Goal: Register for event/course: Sign up to attend an event or enroll in a course

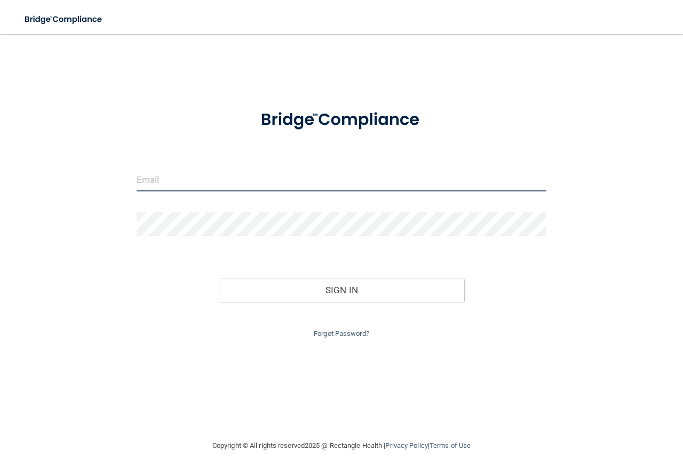
click at [211, 185] on input "email" at bounding box center [342, 179] width 410 height 24
type input "[EMAIL_ADDRESS][DOMAIN_NAME]"
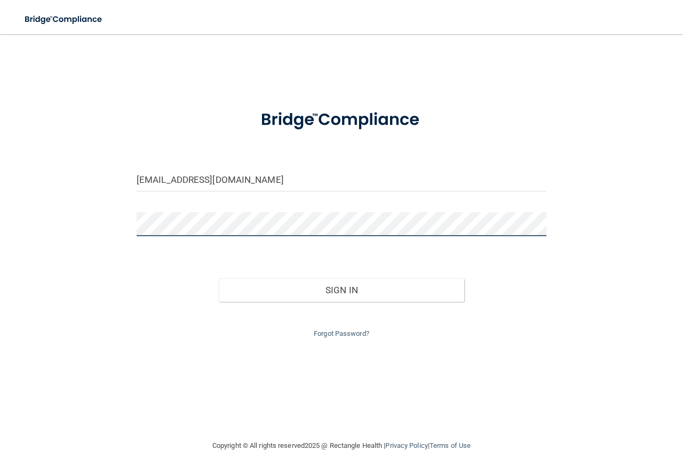
click at [219, 278] on button "Sign In" at bounding box center [342, 289] width 246 height 23
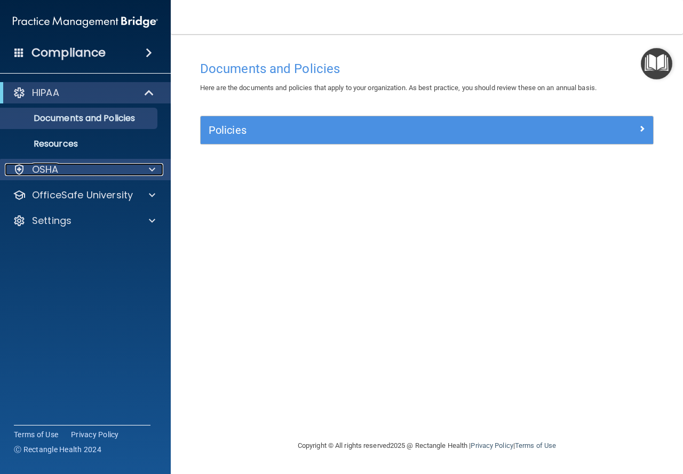
click at [59, 167] on div "OSHA" at bounding box center [71, 169] width 132 height 13
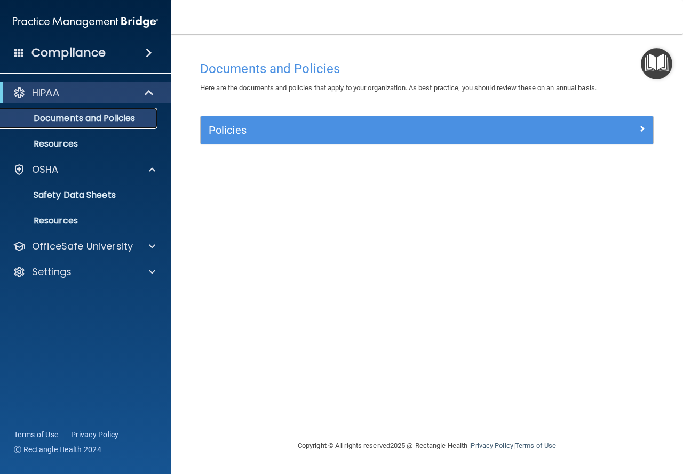
click at [71, 113] on p "Documents and Policies" at bounding box center [80, 118] width 146 height 11
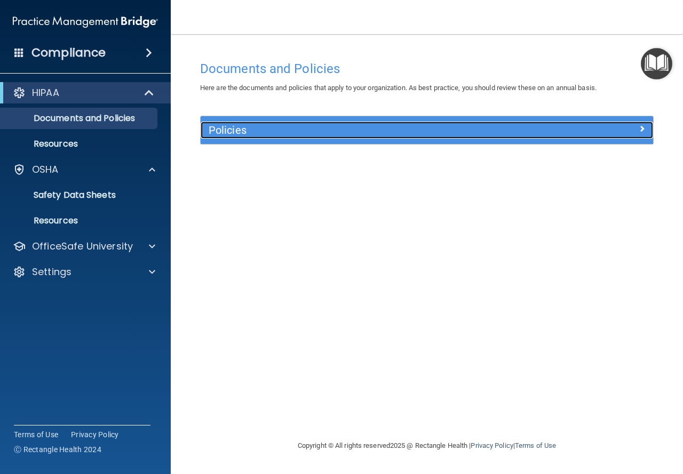
click at [232, 134] on h5 "Policies" at bounding box center [370, 130] width 323 height 12
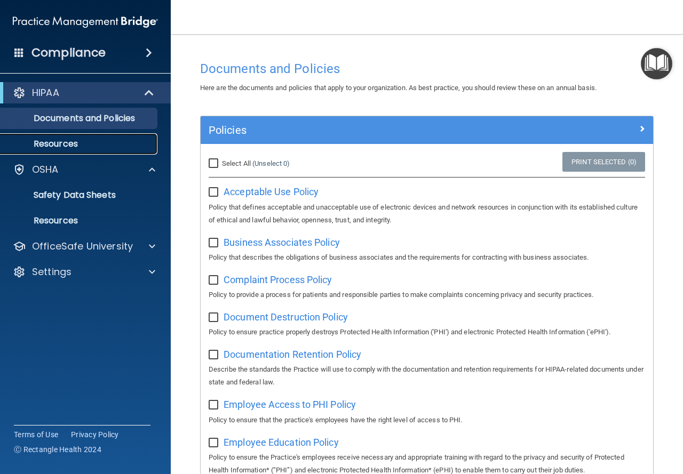
click at [72, 142] on p "Resources" at bounding box center [80, 144] width 146 height 11
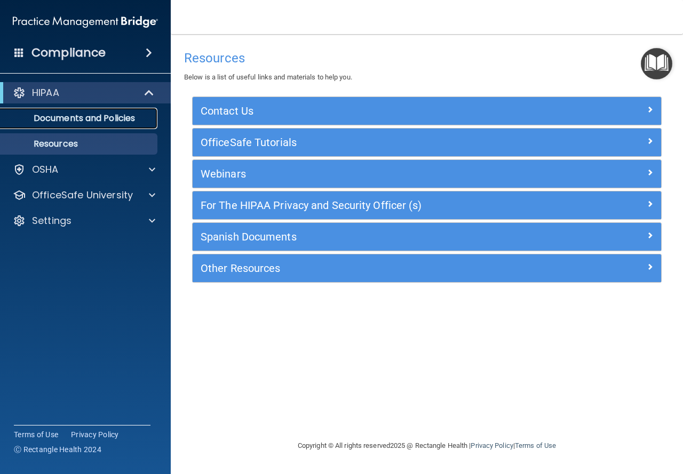
click at [103, 113] on p "Documents and Policies" at bounding box center [80, 118] width 146 height 11
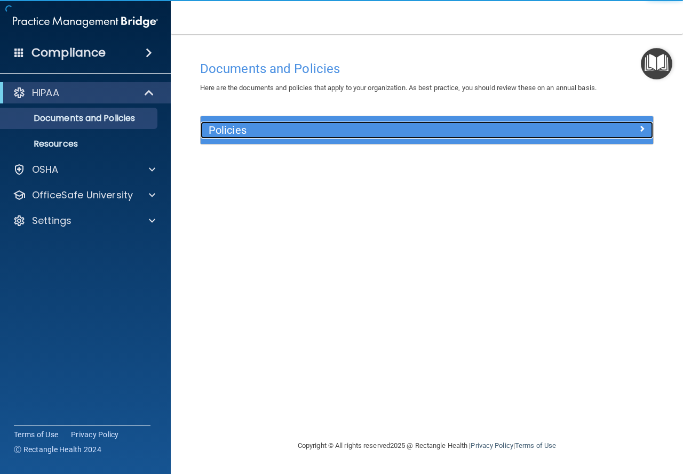
click at [269, 137] on div "Policies" at bounding box center [370, 130] width 339 height 17
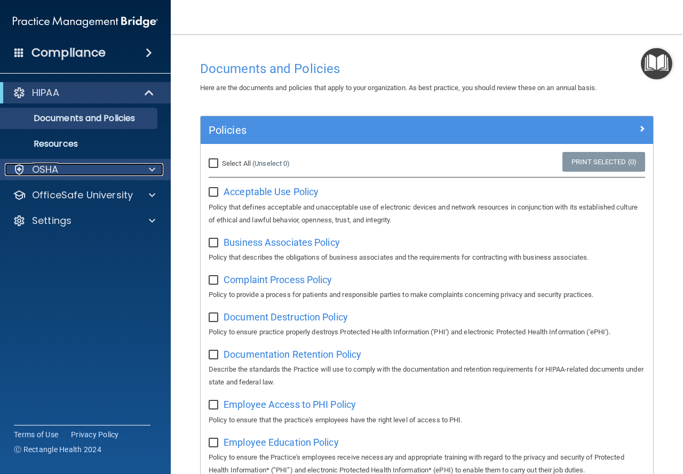
click at [42, 166] on p "OSHA" at bounding box center [45, 169] width 27 height 13
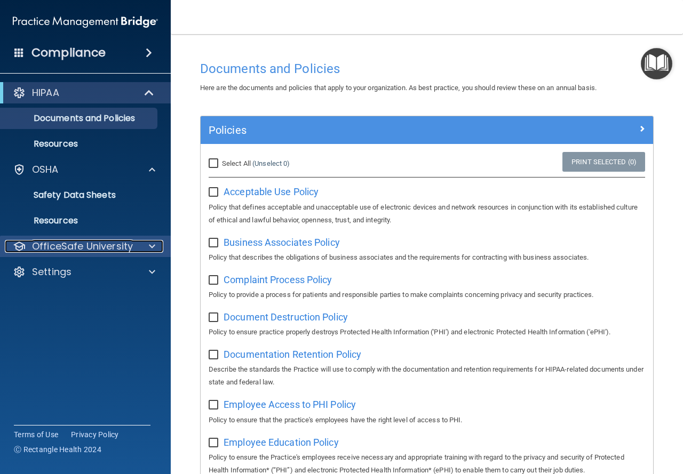
click at [47, 240] on p "OfficeSafe University" at bounding box center [82, 246] width 101 height 13
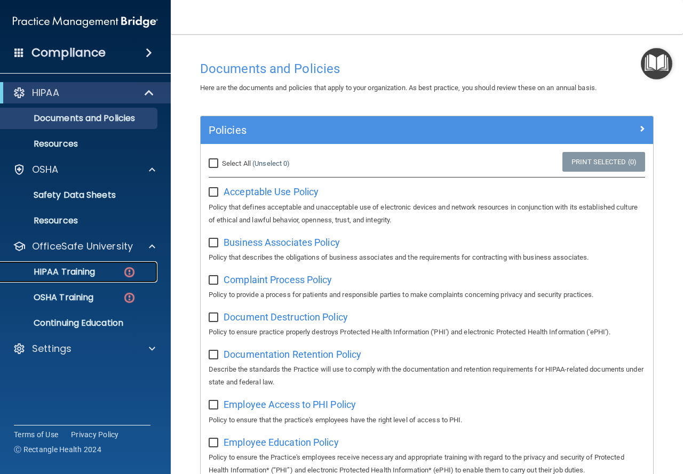
click at [60, 269] on p "HIPAA Training" at bounding box center [51, 272] width 88 height 11
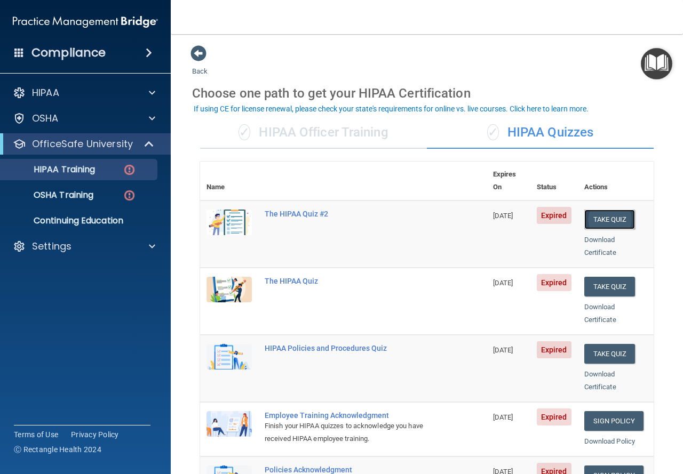
click at [591, 210] on button "Take Quiz" at bounding box center [609, 220] width 51 height 20
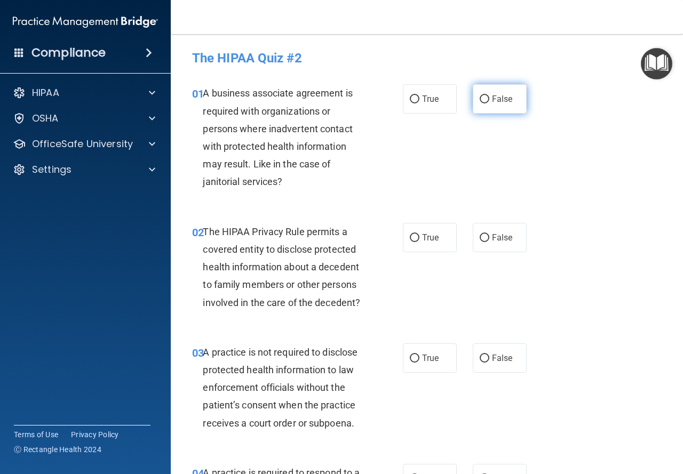
click at [507, 94] on label "False" at bounding box center [500, 98] width 54 height 29
click at [489, 95] on input "False" at bounding box center [485, 99] width 10 height 8
radio input "true"
click at [410, 235] on input "True" at bounding box center [415, 238] width 10 height 8
radio input "true"
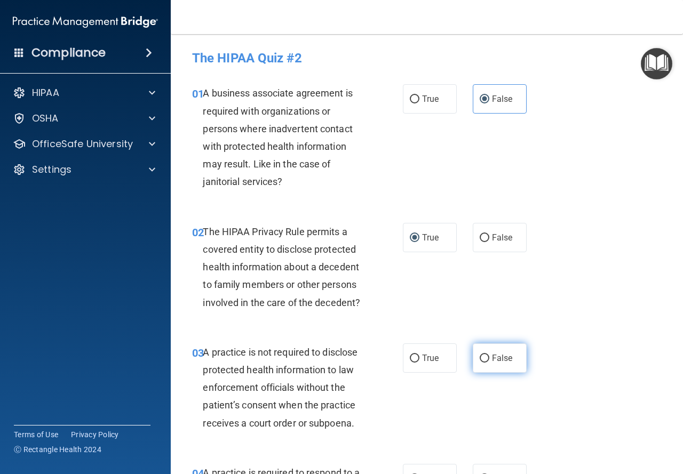
click at [476, 353] on label "False" at bounding box center [500, 358] width 54 height 29
click at [480, 355] on input "False" at bounding box center [485, 359] width 10 height 8
radio input "true"
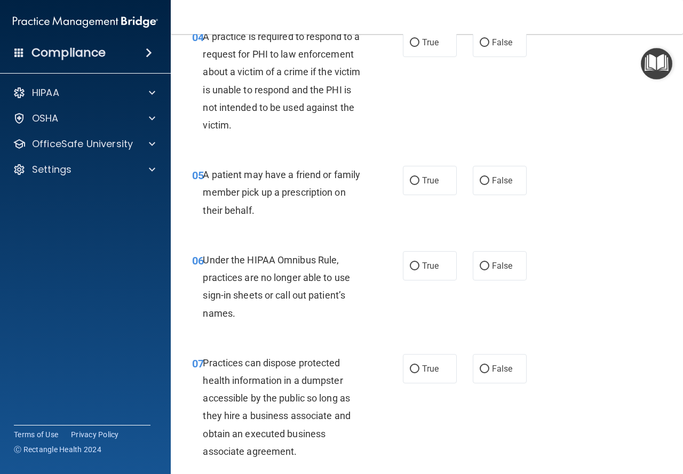
scroll to position [323, 0]
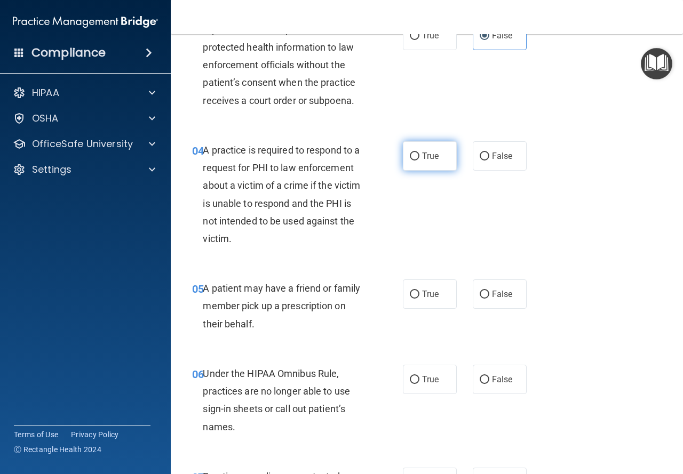
click at [434, 161] on label "True" at bounding box center [430, 155] width 54 height 29
click at [419, 161] on input "True" at bounding box center [415, 157] width 10 height 8
radio input "true"
click at [410, 292] on input "True" at bounding box center [415, 295] width 10 height 8
radio input "true"
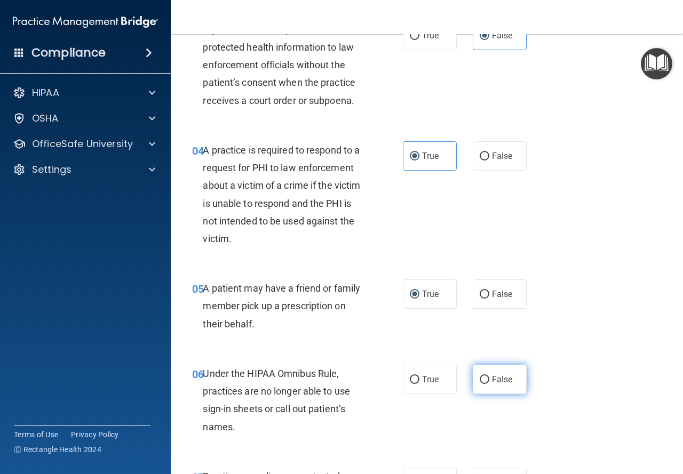
click at [482, 385] on label "False" at bounding box center [500, 379] width 54 height 29
click at [482, 384] on input "False" at bounding box center [485, 380] width 10 height 8
radio input "true"
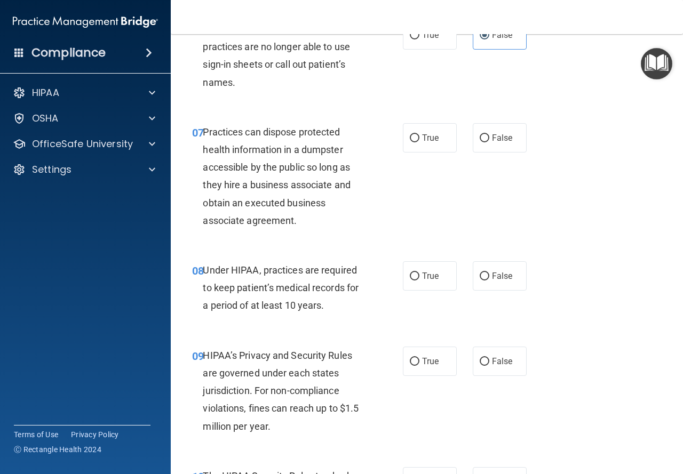
scroll to position [676, 0]
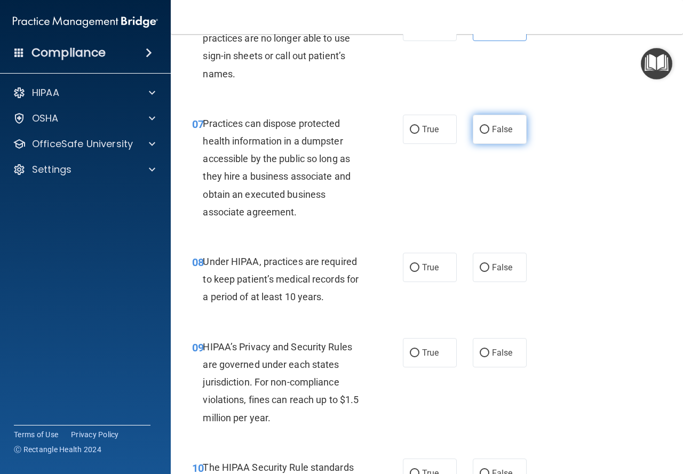
click at [475, 121] on label "False" at bounding box center [500, 129] width 54 height 29
click at [480, 126] on input "False" at bounding box center [485, 130] width 10 height 8
radio input "true"
click at [500, 276] on label "False" at bounding box center [500, 267] width 54 height 29
click at [489, 272] on input "False" at bounding box center [485, 268] width 10 height 8
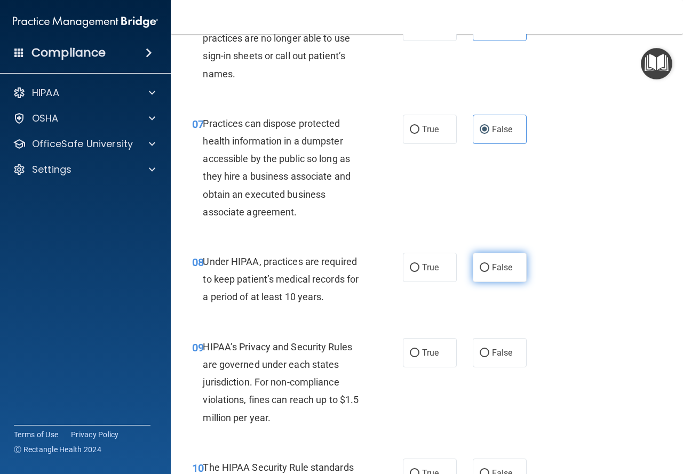
radio input "true"
click at [493, 353] on span "False" at bounding box center [502, 353] width 21 height 10
click at [489, 353] on input "False" at bounding box center [485, 353] width 10 height 8
radio input "true"
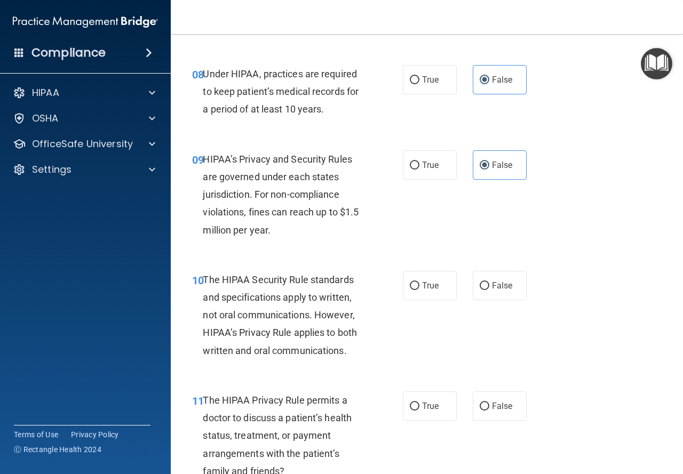
scroll to position [872, 0]
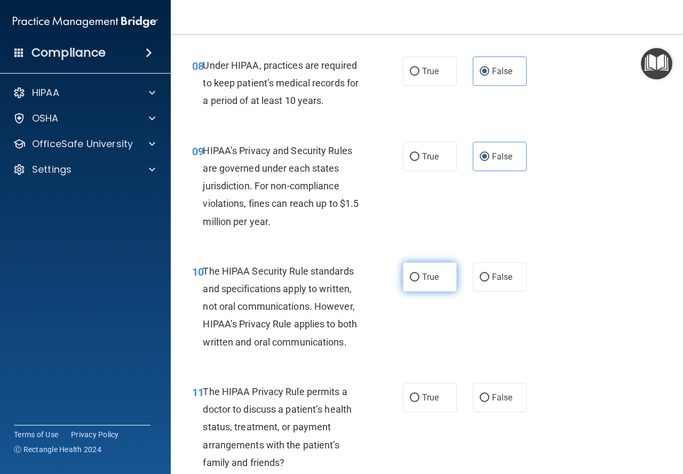
click at [422, 283] on label "True" at bounding box center [430, 276] width 54 height 29
click at [419, 282] on input "True" at bounding box center [415, 278] width 10 height 8
radio input "true"
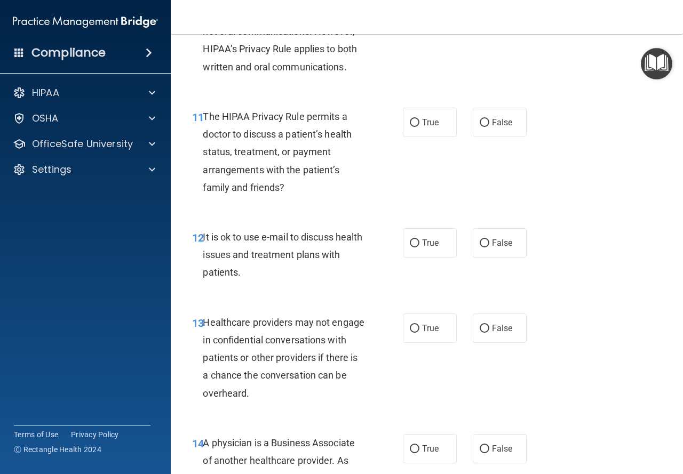
scroll to position [1156, 0]
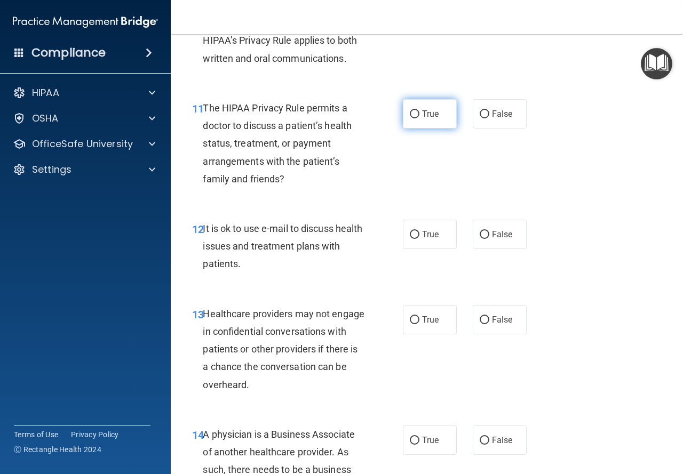
click at [422, 120] on label "True" at bounding box center [430, 113] width 54 height 29
click at [419, 118] on input "True" at bounding box center [415, 114] width 10 height 8
radio input "true"
click at [413, 231] on input "True" at bounding box center [415, 235] width 10 height 8
radio input "true"
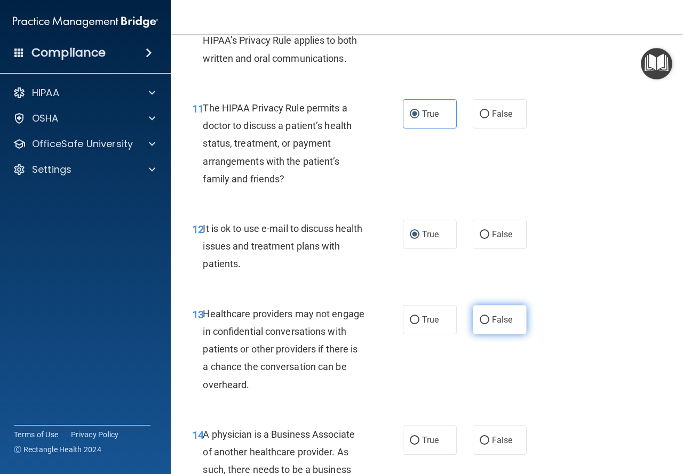
click at [480, 321] on input "False" at bounding box center [485, 320] width 10 height 8
radio input "true"
click at [477, 432] on label "False" at bounding box center [500, 440] width 54 height 29
click at [480, 437] on input "False" at bounding box center [485, 441] width 10 height 8
radio input "true"
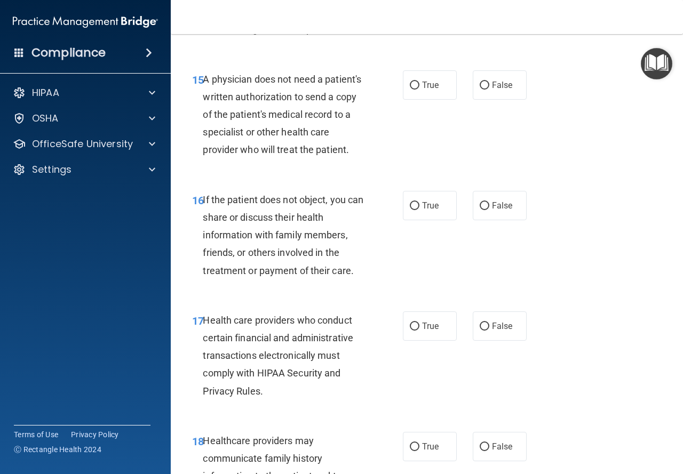
scroll to position [1623, 0]
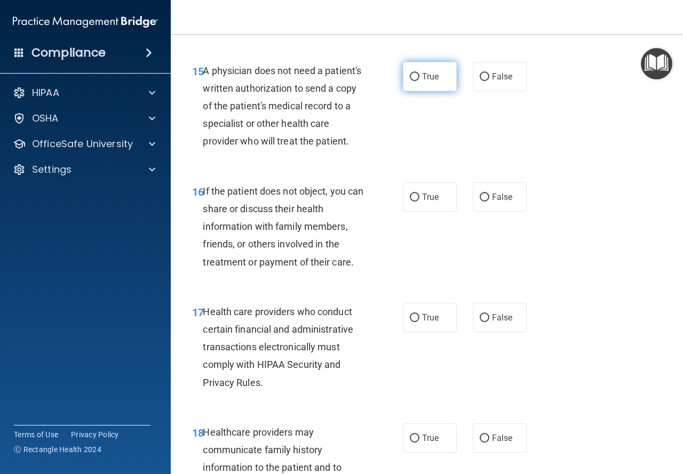
click at [437, 84] on label "True" at bounding box center [430, 76] width 54 height 29
click at [419, 81] on input "True" at bounding box center [415, 77] width 10 height 8
radio input "true"
click at [422, 202] on span "True" at bounding box center [430, 197] width 17 height 10
click at [419, 202] on input "True" at bounding box center [415, 198] width 10 height 8
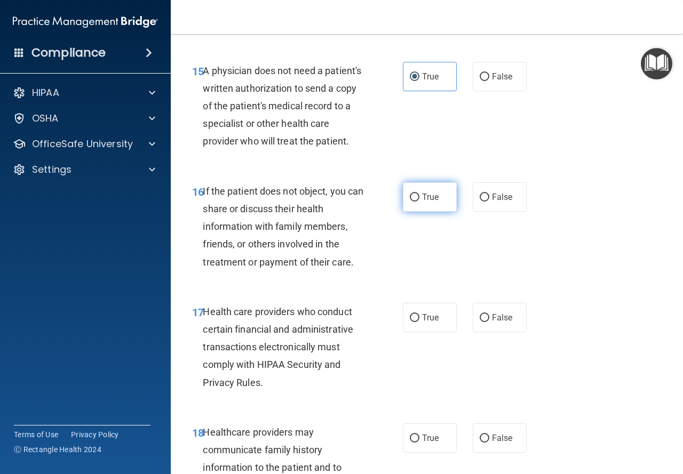
radio input "true"
click at [405, 332] on label "True" at bounding box center [430, 317] width 54 height 29
click at [410, 322] on input "True" at bounding box center [415, 318] width 10 height 8
radio input "true"
click at [473, 453] on label "False" at bounding box center [500, 438] width 54 height 29
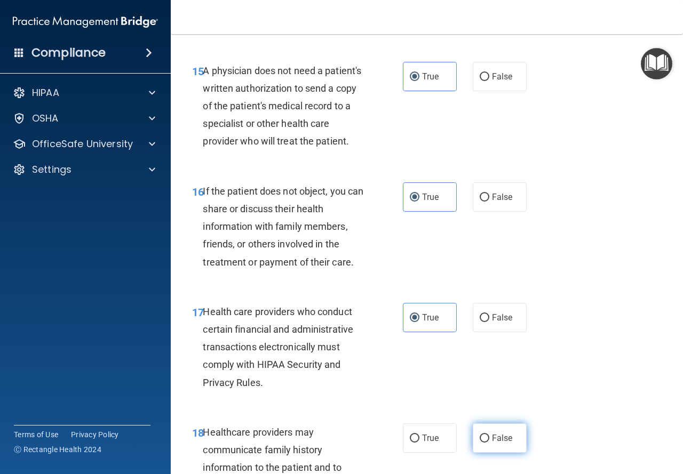
click at [480, 443] on input "False" at bounding box center [485, 439] width 10 height 8
radio input "true"
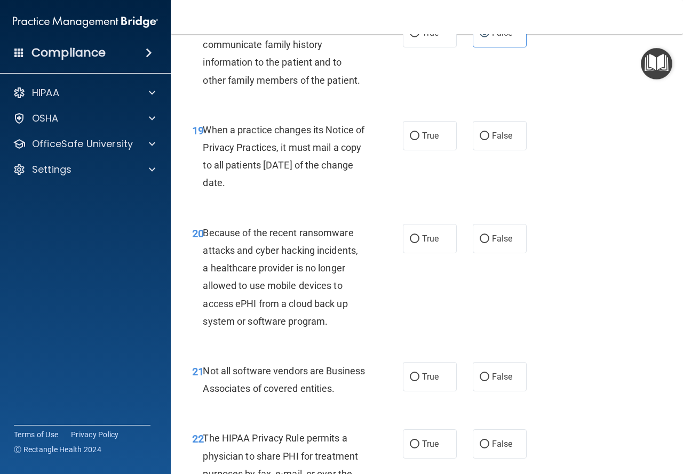
scroll to position [2041, 0]
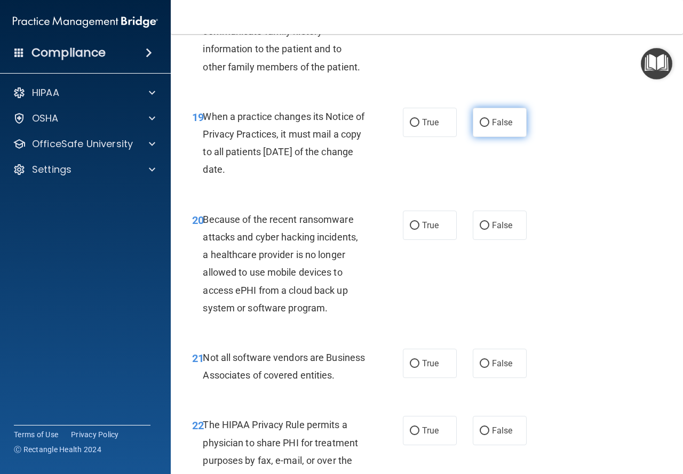
click at [492, 127] on span "False" at bounding box center [502, 122] width 21 height 10
click at [487, 127] on input "False" at bounding box center [485, 123] width 10 height 8
radio input "true"
click at [493, 237] on label "False" at bounding box center [500, 225] width 54 height 29
click at [489, 230] on input "False" at bounding box center [485, 226] width 10 height 8
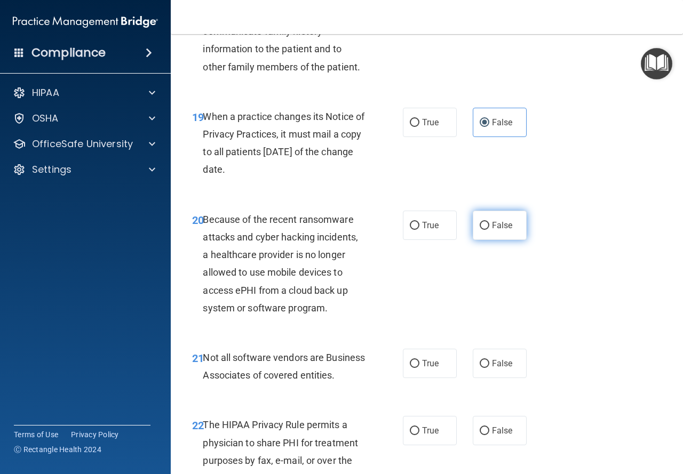
radio input "true"
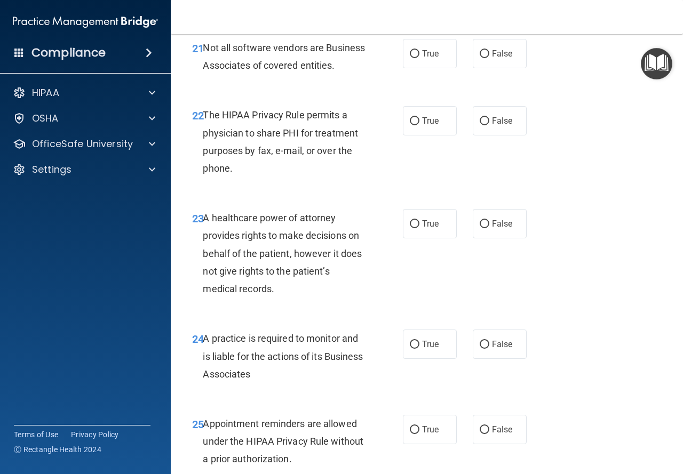
scroll to position [2356, 0]
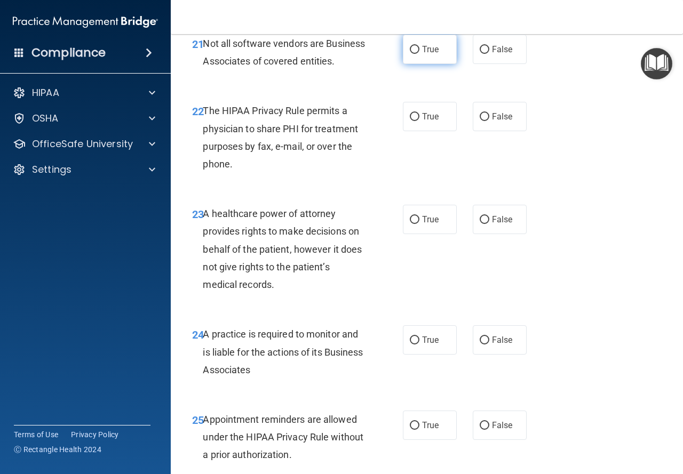
click at [416, 60] on label "True" at bounding box center [430, 49] width 54 height 29
click at [416, 54] on input "True" at bounding box center [415, 50] width 10 height 8
radio input "true"
click at [422, 122] on span "True" at bounding box center [430, 116] width 17 height 10
click at [419, 121] on input "True" at bounding box center [415, 117] width 10 height 8
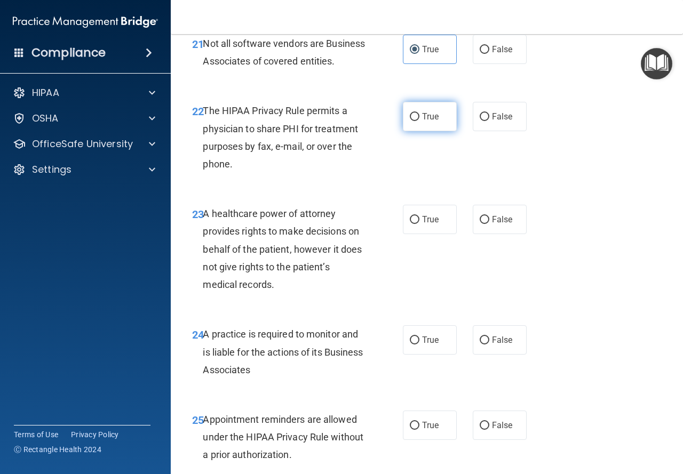
radio input "true"
click at [480, 224] on input "False" at bounding box center [485, 220] width 10 height 8
radio input "true"
click at [498, 345] on span "False" at bounding box center [502, 340] width 21 height 10
click at [489, 345] on input "False" at bounding box center [485, 341] width 10 height 8
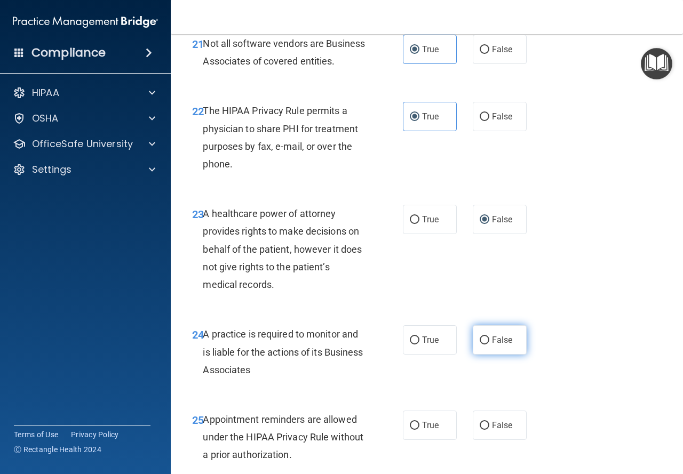
radio input "true"
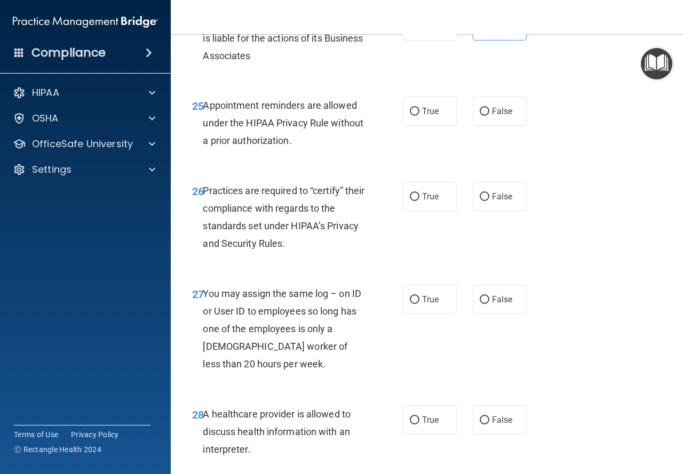
scroll to position [2674, 0]
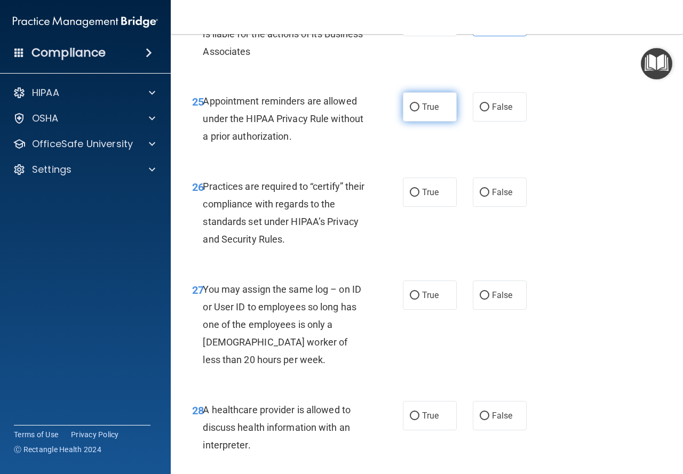
click at [413, 111] on input "True" at bounding box center [415, 107] width 10 height 8
radio input "true"
click at [473, 207] on label "False" at bounding box center [500, 192] width 54 height 29
click at [480, 197] on input "False" at bounding box center [485, 193] width 10 height 8
radio input "true"
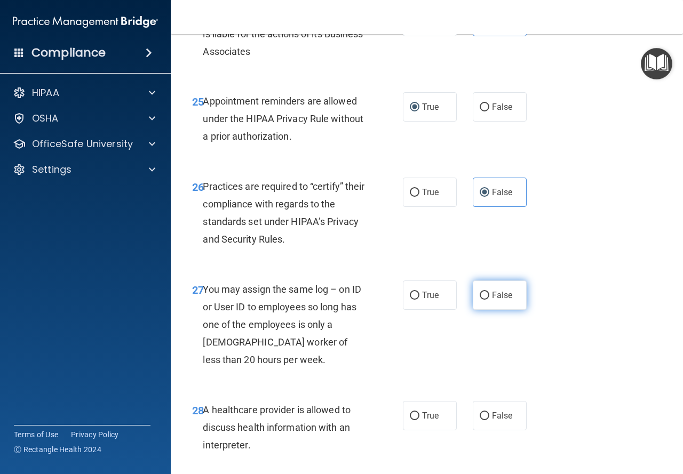
click at [497, 300] on span "False" at bounding box center [502, 295] width 21 height 10
click at [489, 300] on input "False" at bounding box center [485, 296] width 10 height 8
radio input "true"
click at [410, 420] on input "True" at bounding box center [415, 416] width 10 height 8
radio input "true"
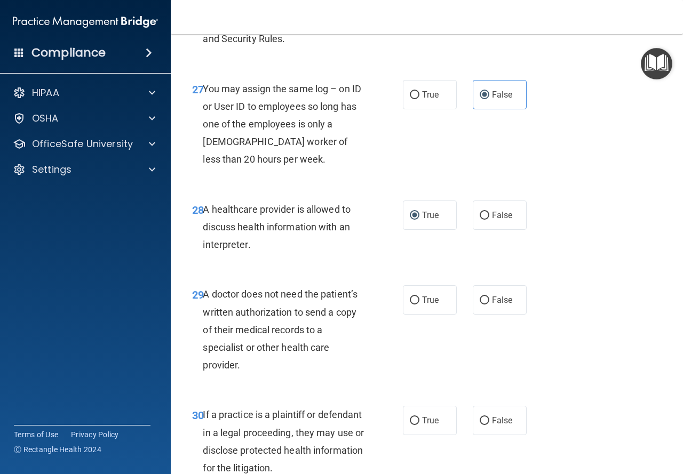
scroll to position [3001, 0]
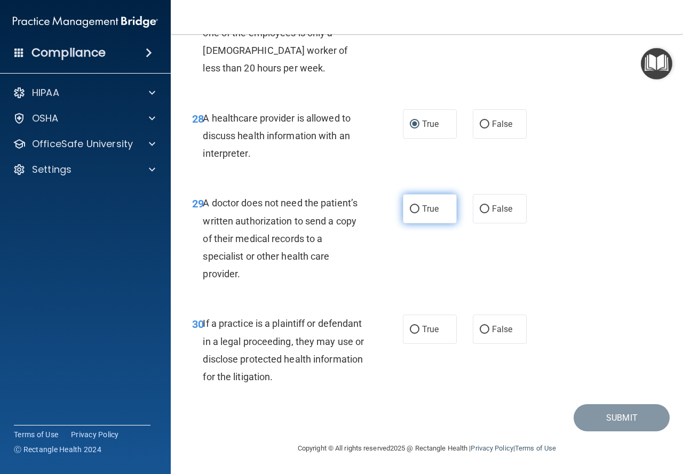
click at [410, 215] on label "True" at bounding box center [430, 208] width 54 height 29
click at [410, 213] on input "True" at bounding box center [415, 209] width 10 height 8
radio input "true"
click at [422, 333] on span "True" at bounding box center [430, 329] width 17 height 10
click at [419, 333] on input "True" at bounding box center [415, 330] width 10 height 8
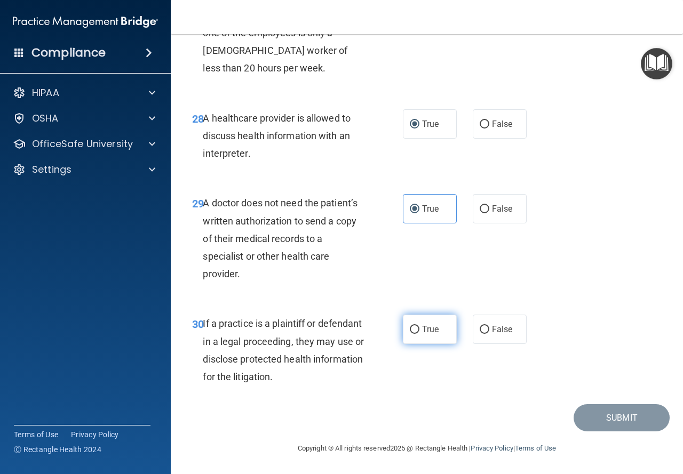
radio input "true"
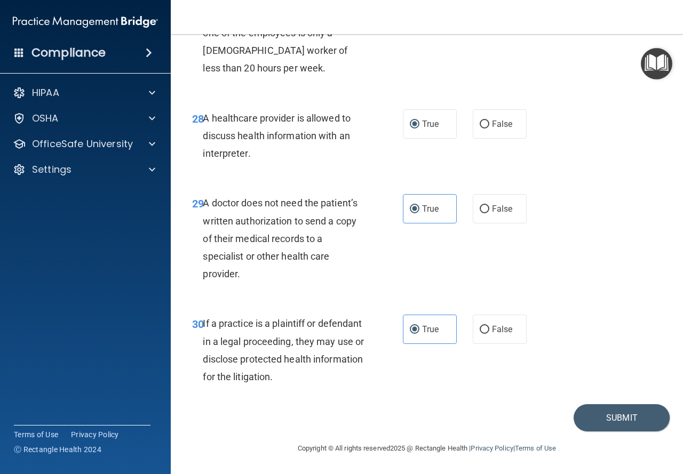
click at [656, 268] on div "29 A doctor does not need the patient’s written authorization to send a copy of…" at bounding box center [426, 241] width 485 height 121
click at [594, 418] on button "Submit" at bounding box center [621, 417] width 96 height 27
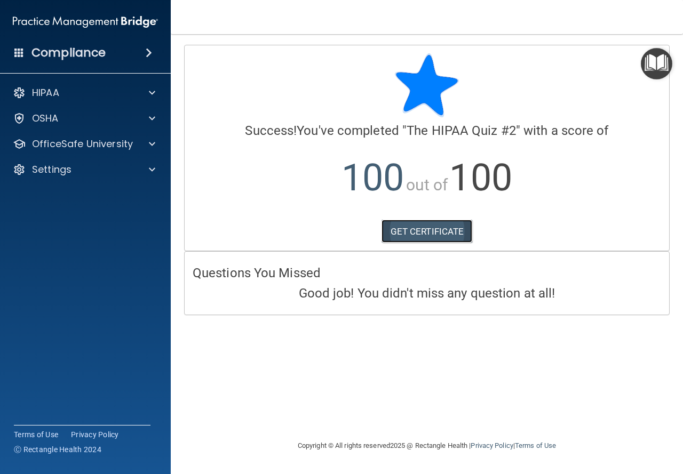
click at [418, 230] on link "GET CERTIFICATE" at bounding box center [426, 231] width 91 height 23
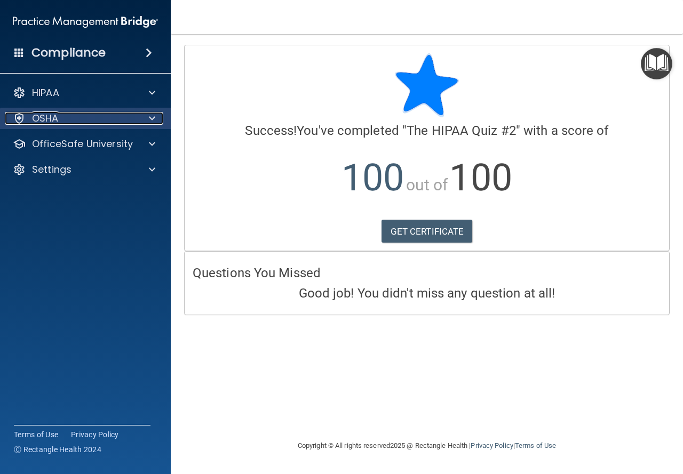
click at [153, 113] on span at bounding box center [152, 118] width 6 height 13
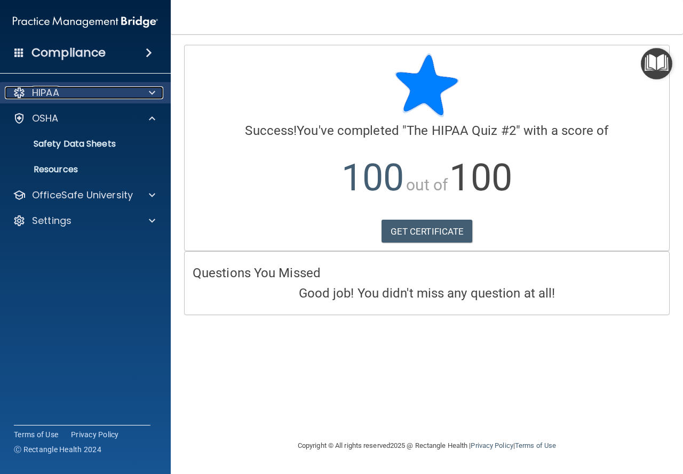
click at [120, 93] on div "HIPAA" at bounding box center [71, 92] width 132 height 13
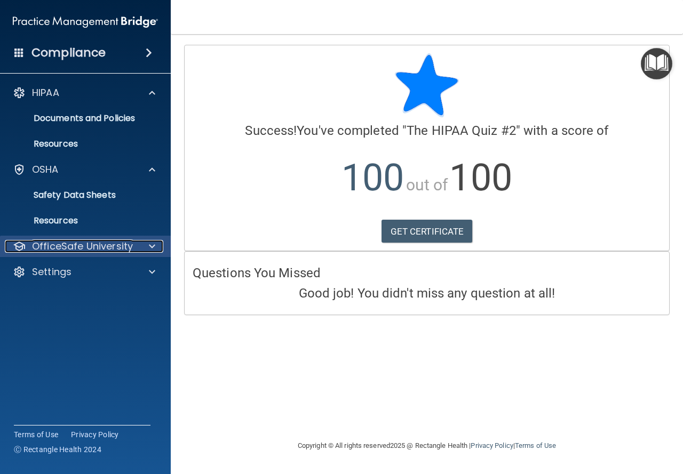
click at [113, 250] on p "OfficeSafe University" at bounding box center [82, 246] width 101 height 13
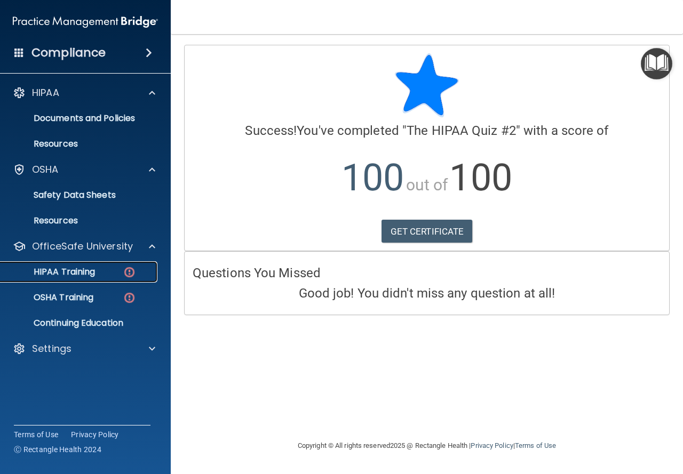
click at [106, 268] on div "HIPAA Training" at bounding box center [80, 272] width 146 height 11
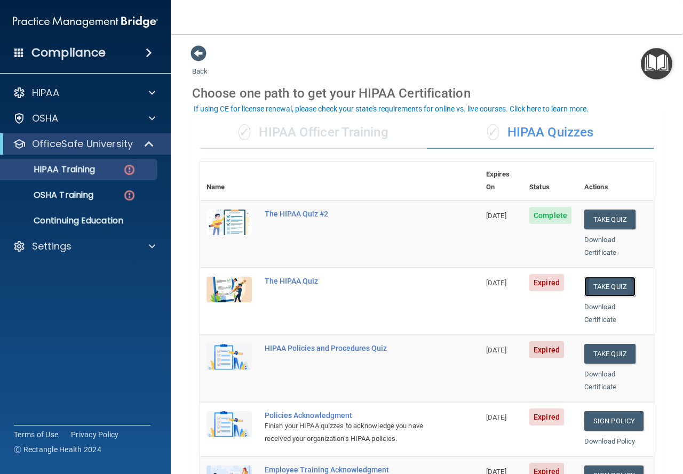
click at [611, 277] on button "Take Quiz" at bounding box center [609, 287] width 51 height 20
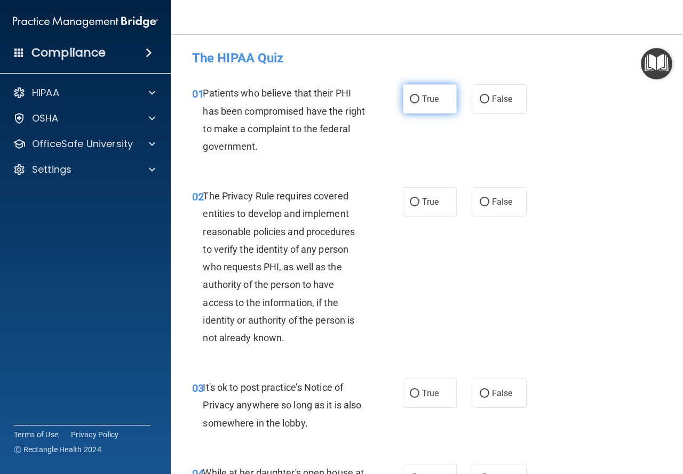
click at [413, 95] on input "True" at bounding box center [415, 99] width 10 height 8
radio input "true"
click at [411, 205] on input "True" at bounding box center [415, 202] width 10 height 8
radio input "true"
click at [480, 393] on input "False" at bounding box center [485, 394] width 10 height 8
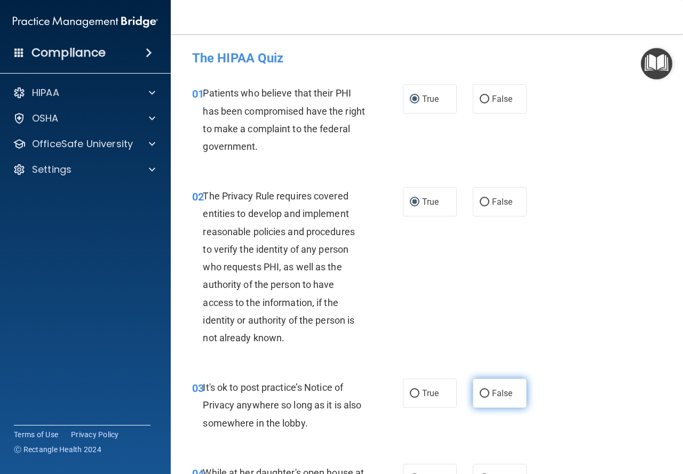
radio input "true"
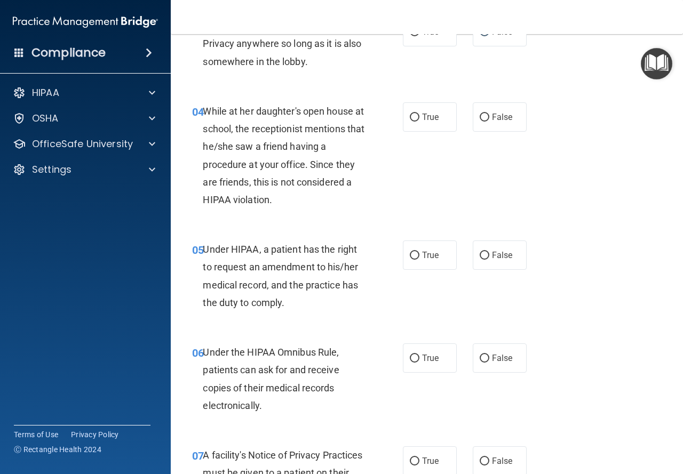
scroll to position [388, 0]
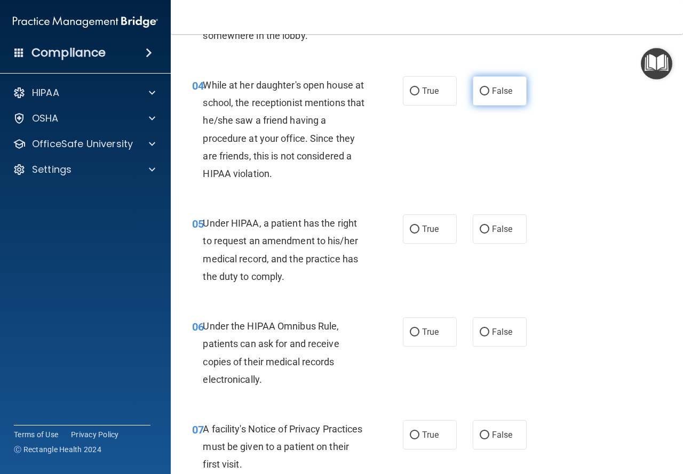
click at [482, 100] on label "False" at bounding box center [500, 90] width 54 height 29
click at [482, 95] on input "False" at bounding box center [485, 91] width 10 height 8
radio input "true"
click at [492, 226] on span "False" at bounding box center [502, 229] width 21 height 10
click at [489, 226] on input "False" at bounding box center [485, 230] width 10 height 8
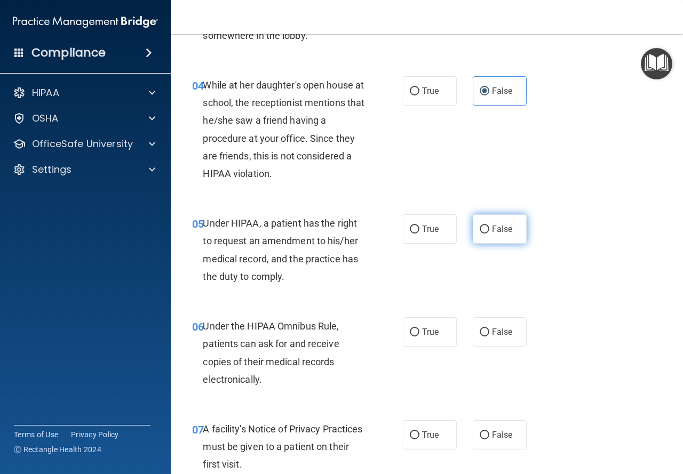
radio input "true"
click at [416, 323] on label "True" at bounding box center [430, 331] width 54 height 29
click at [416, 329] on input "True" at bounding box center [415, 333] width 10 height 8
radio input "true"
drag, startPoint x: 414, startPoint y: 430, endPoint x: 420, endPoint y: 428, distance: 6.0
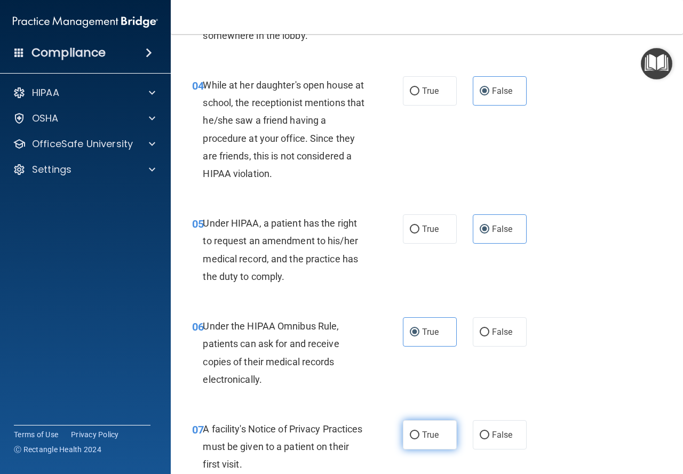
click at [414, 431] on label "True" at bounding box center [430, 434] width 54 height 29
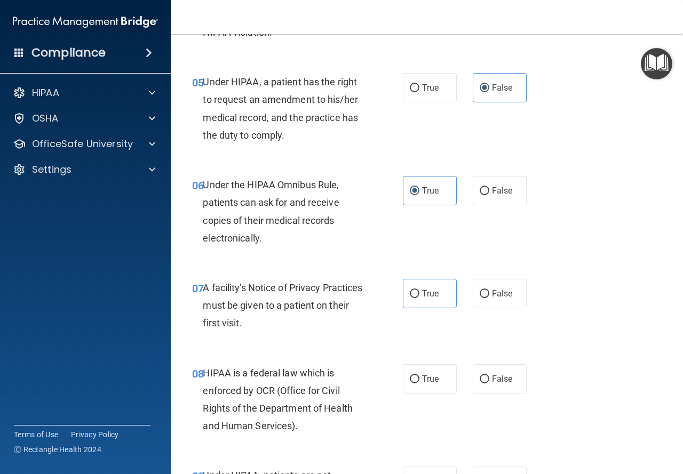
scroll to position [555, 0]
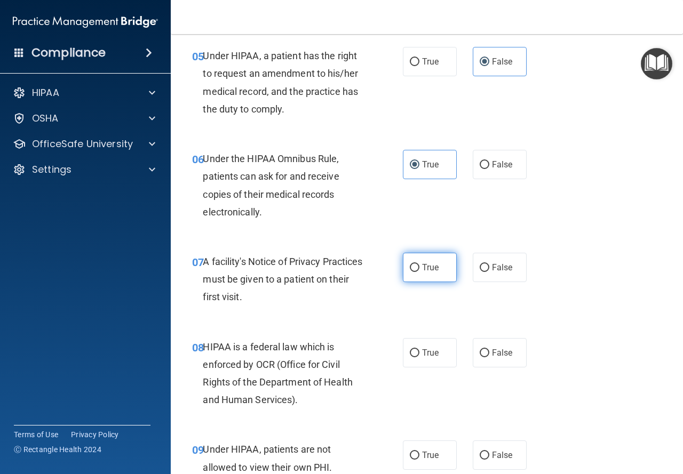
click at [440, 278] on label "True" at bounding box center [430, 267] width 54 height 29
click at [419, 272] on input "True" at bounding box center [415, 268] width 10 height 8
radio input "true"
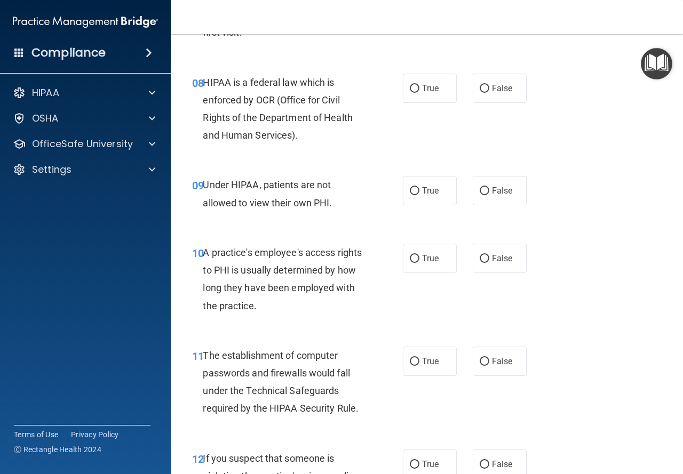
scroll to position [842, 0]
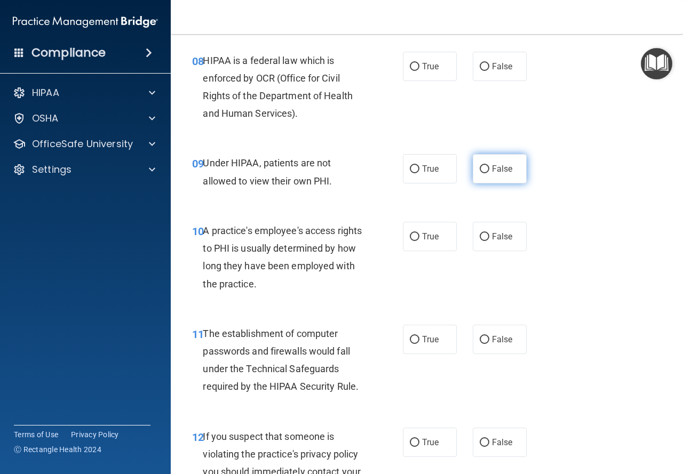
click at [480, 173] on input "False" at bounding box center [485, 169] width 10 height 8
radio input "true"
click at [480, 234] on input "False" at bounding box center [485, 237] width 10 height 8
radio input "true"
click at [420, 347] on label "True" at bounding box center [430, 339] width 54 height 29
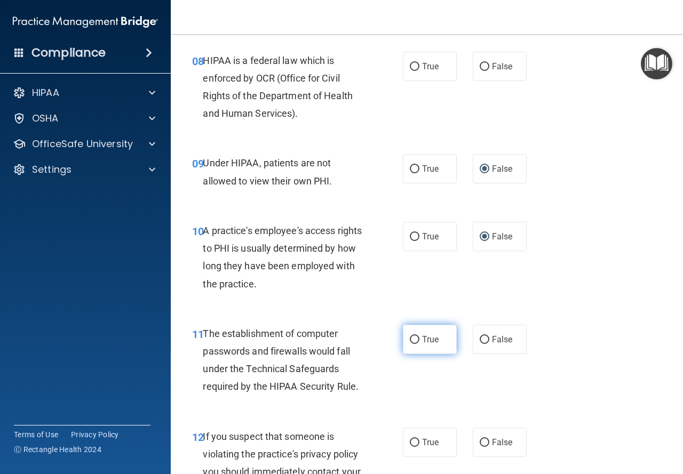
click at [419, 344] on input "True" at bounding box center [415, 340] width 10 height 8
radio input "true"
click at [414, 444] on input "True" at bounding box center [415, 443] width 10 height 8
radio input "true"
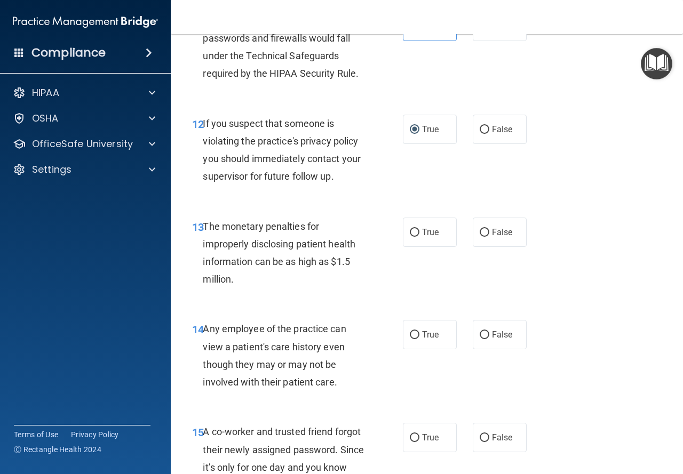
scroll to position [1274, 0]
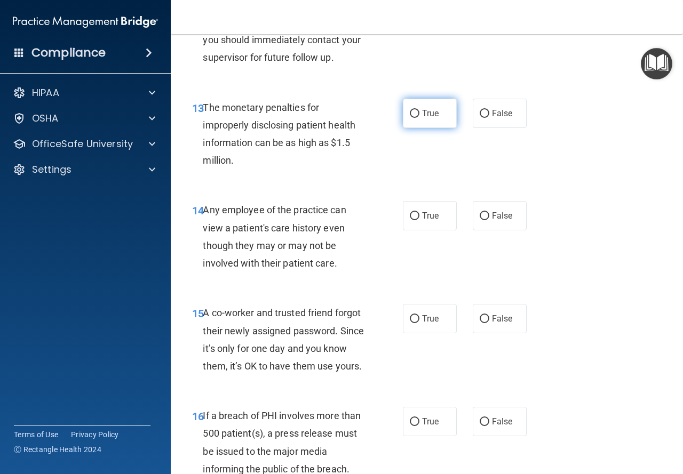
click at [422, 115] on span "True" at bounding box center [430, 113] width 17 height 10
click at [419, 115] on input "True" at bounding box center [415, 114] width 10 height 8
radio input "true"
click at [493, 220] on span "False" at bounding box center [502, 216] width 21 height 10
click at [489, 220] on input "False" at bounding box center [485, 216] width 10 height 8
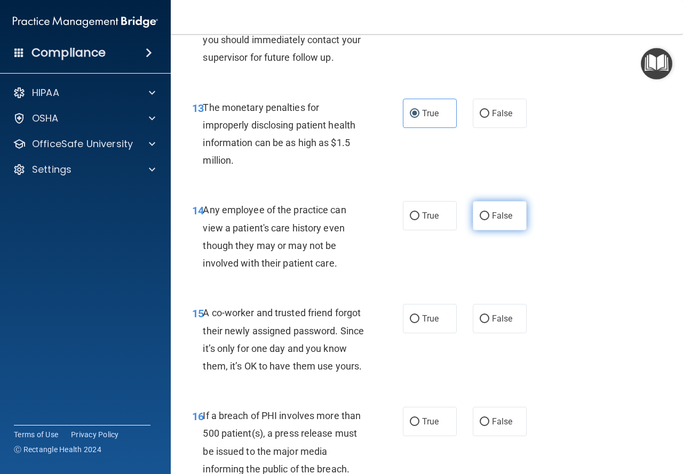
radio input "true"
click at [480, 316] on input "False" at bounding box center [485, 319] width 10 height 8
radio input "true"
click at [429, 436] on label "True" at bounding box center [430, 421] width 54 height 29
click at [419, 426] on input "True" at bounding box center [415, 422] width 10 height 8
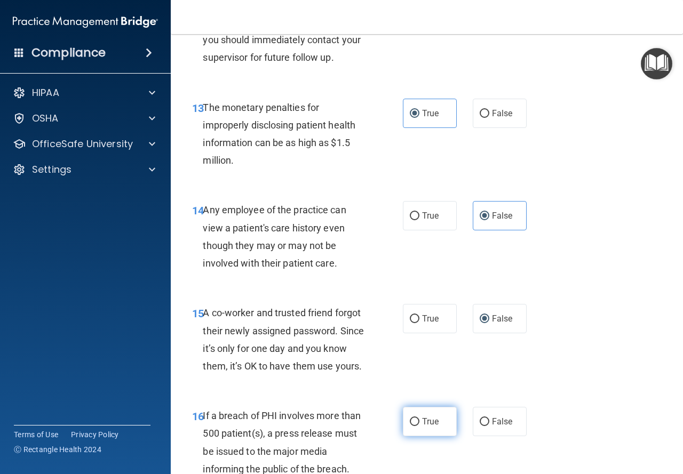
radio input "true"
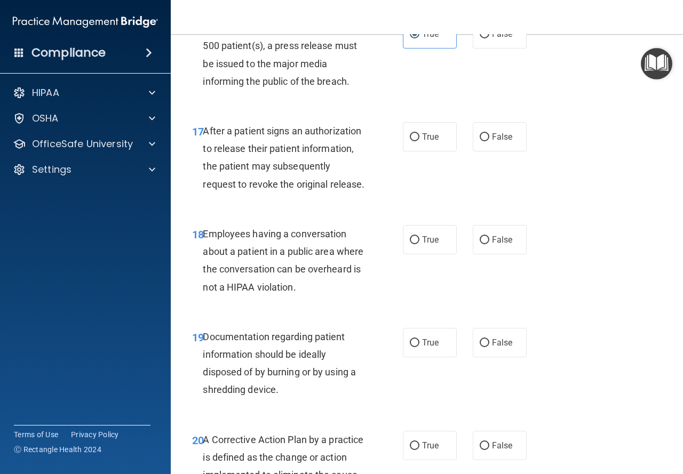
scroll to position [1697, 0]
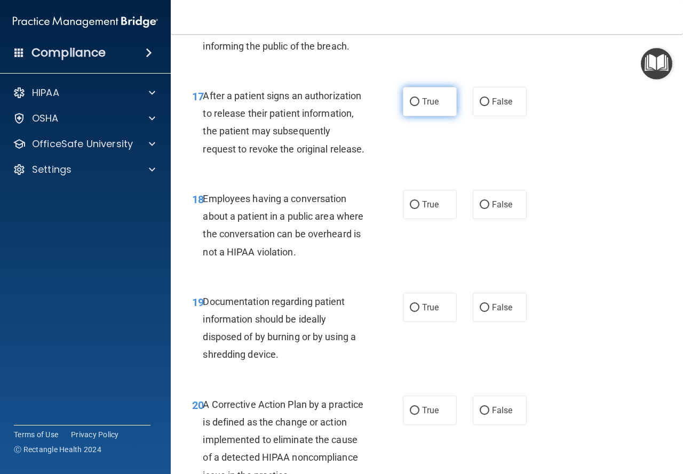
click at [432, 107] on span "True" at bounding box center [430, 102] width 17 height 10
click at [419, 106] on input "True" at bounding box center [415, 102] width 10 height 8
radio input "true"
click at [480, 209] on input "False" at bounding box center [485, 205] width 10 height 8
radio input "true"
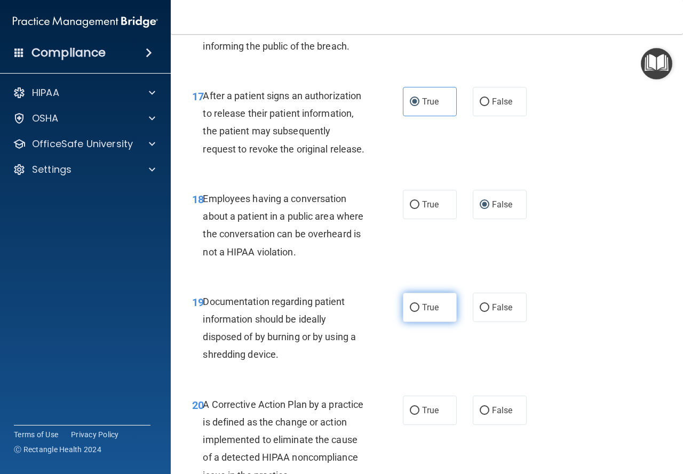
click at [412, 312] on input "True" at bounding box center [415, 308] width 10 height 8
radio input "true"
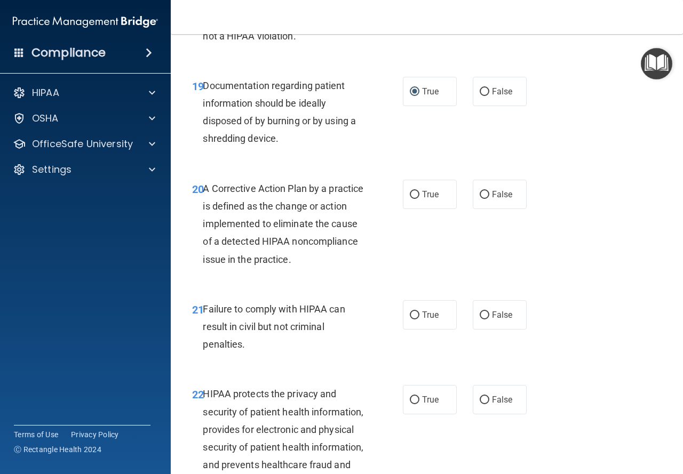
scroll to position [1931, 0]
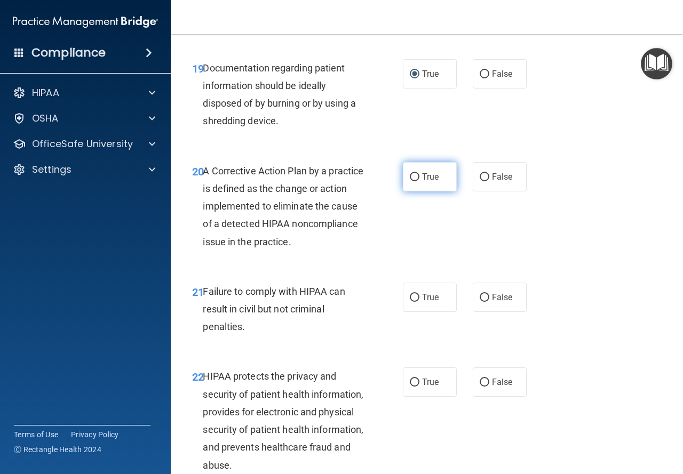
click at [421, 192] on label "True" at bounding box center [430, 176] width 54 height 29
click at [419, 181] on input "True" at bounding box center [415, 177] width 10 height 8
radio input "true"
click at [492, 302] on span "False" at bounding box center [502, 297] width 21 height 10
click at [488, 302] on input "False" at bounding box center [485, 298] width 10 height 8
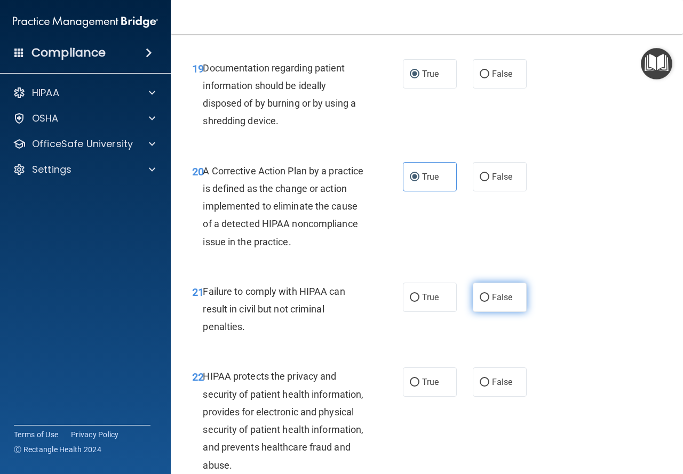
radio input "true"
click at [414, 397] on label "True" at bounding box center [430, 382] width 54 height 29
click at [414, 387] on input "True" at bounding box center [415, 383] width 10 height 8
radio input "true"
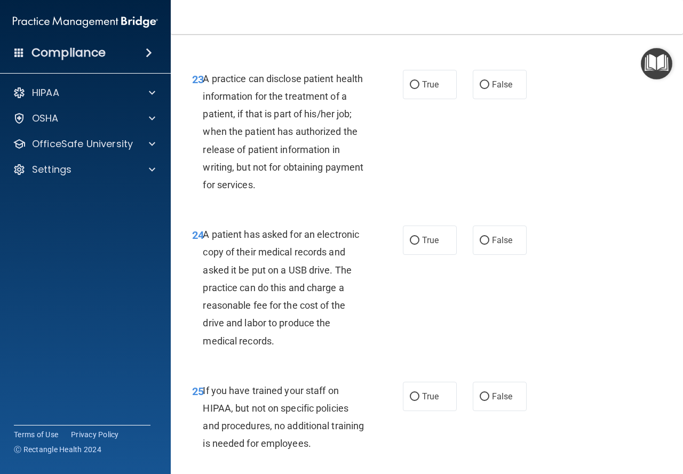
scroll to position [2380, 0]
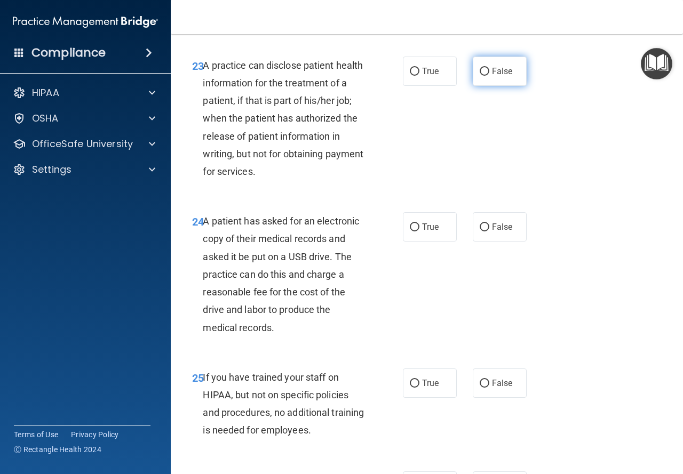
click at [505, 76] on span "False" at bounding box center [502, 71] width 21 height 10
click at [489, 76] on input "False" at bounding box center [485, 72] width 10 height 8
radio input "true"
click at [438, 242] on label "True" at bounding box center [430, 226] width 54 height 29
click at [419, 232] on input "True" at bounding box center [415, 228] width 10 height 8
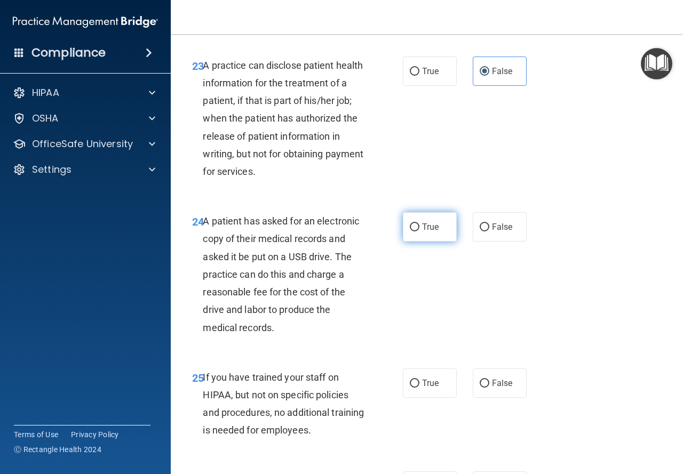
radio input "true"
click at [498, 388] on span "False" at bounding box center [502, 383] width 21 height 10
click at [489, 388] on input "False" at bounding box center [485, 384] width 10 height 8
radio input "true"
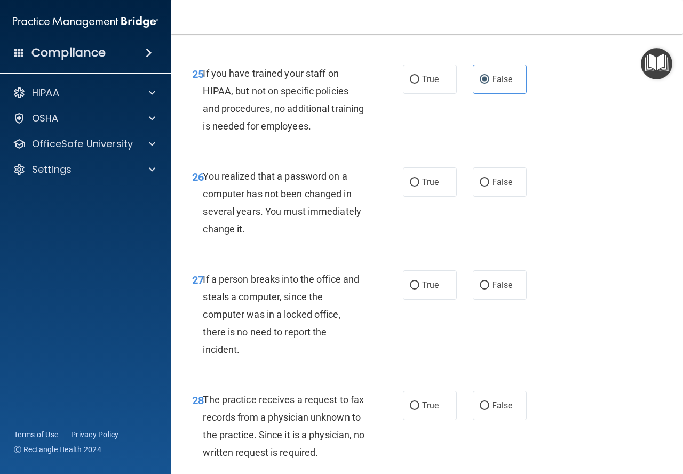
scroll to position [2706, 0]
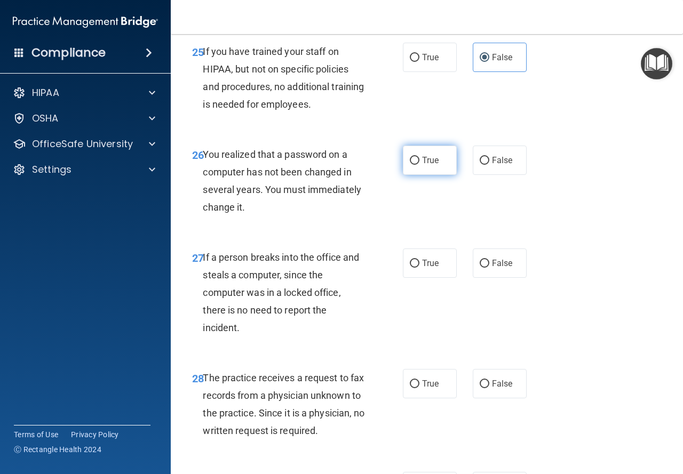
click at [419, 175] on label "True" at bounding box center [430, 160] width 54 height 29
click at [419, 165] on input "True" at bounding box center [415, 161] width 10 height 8
radio input "true"
drag, startPoint x: 493, startPoint y: 284, endPoint x: 504, endPoint y: 317, distance: 34.2
click at [493, 278] on label "False" at bounding box center [500, 263] width 54 height 29
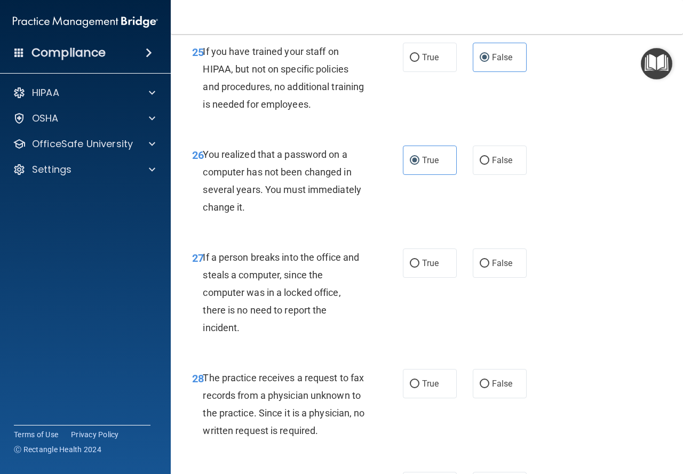
click at [489, 268] on input "False" at bounding box center [485, 264] width 10 height 8
radio input "true"
click at [507, 389] on span "False" at bounding box center [502, 384] width 21 height 10
click at [489, 388] on input "False" at bounding box center [485, 384] width 10 height 8
radio input "true"
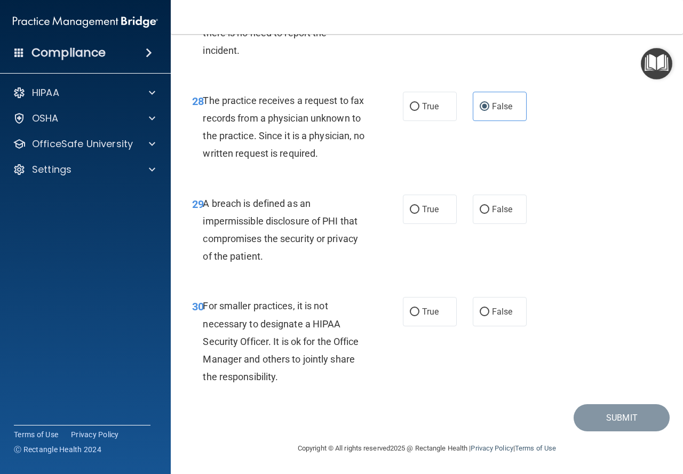
scroll to position [3037, 0]
click at [422, 210] on span "True" at bounding box center [430, 209] width 17 height 10
click at [418, 210] on input "True" at bounding box center [415, 210] width 10 height 8
radio input "true"
click at [493, 313] on span "False" at bounding box center [502, 312] width 21 height 10
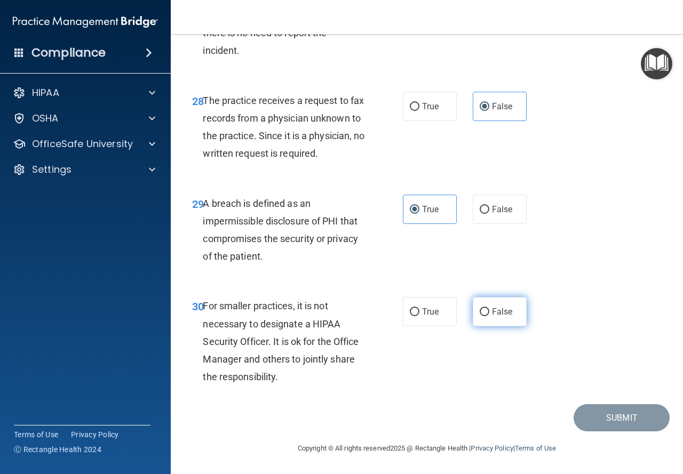
click at [489, 313] on input "False" at bounding box center [485, 312] width 10 height 8
radio input "true"
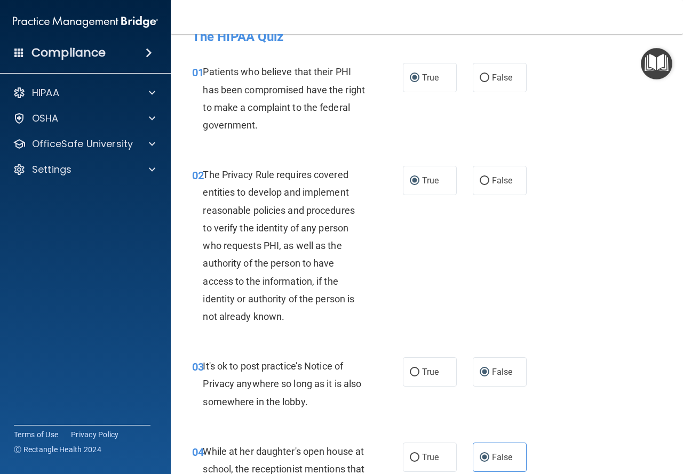
scroll to position [71, 0]
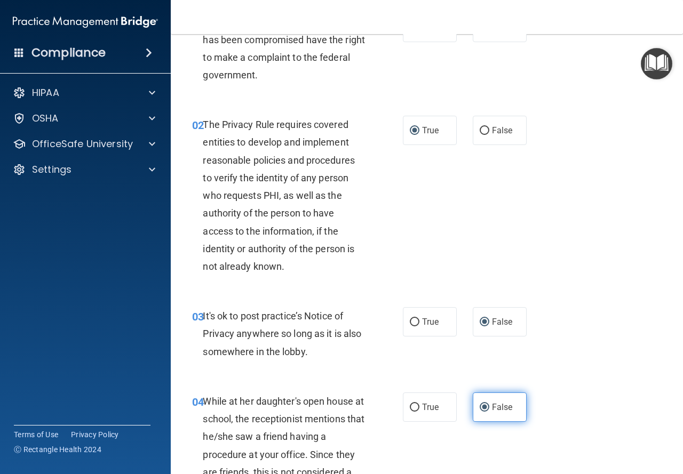
click at [478, 416] on label "False" at bounding box center [500, 407] width 54 height 29
click at [480, 412] on input "False" at bounding box center [485, 408] width 10 height 8
click at [578, 381] on div "04 While at her daughter's open house at school, the receptionist mentions that…" at bounding box center [426, 448] width 485 height 138
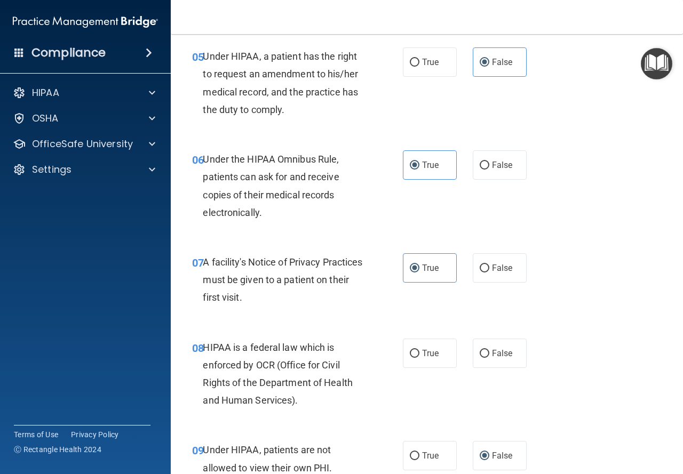
scroll to position [640, 0]
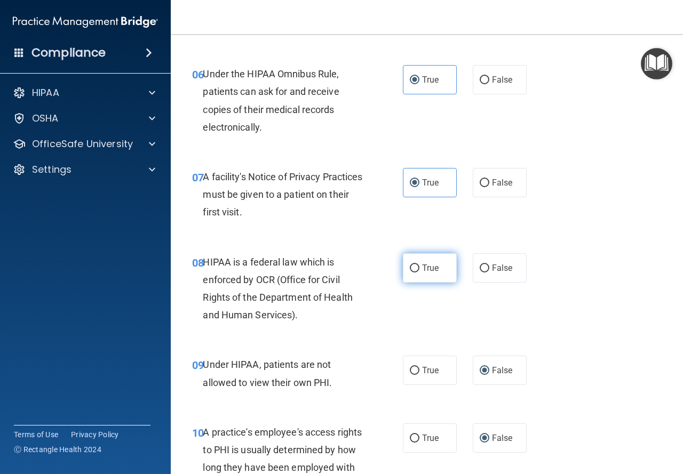
click at [422, 264] on span "True" at bounding box center [430, 268] width 17 height 10
click at [419, 265] on input "True" at bounding box center [415, 269] width 10 height 8
radio input "true"
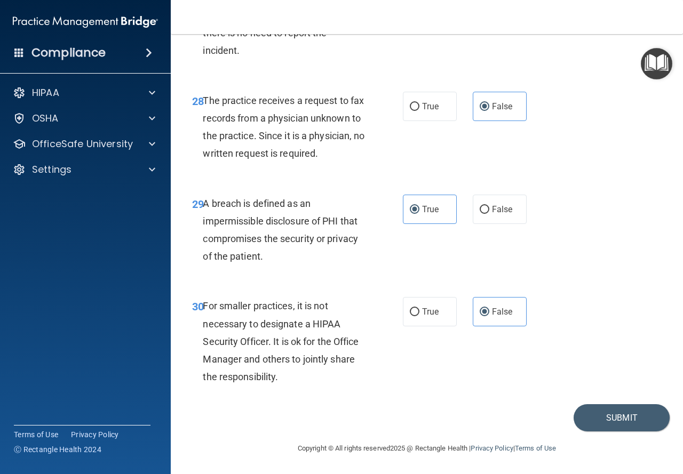
scroll to position [3037, 0]
click at [615, 427] on button "Submit" at bounding box center [621, 417] width 96 height 27
